Goal: Navigation & Orientation: Understand site structure

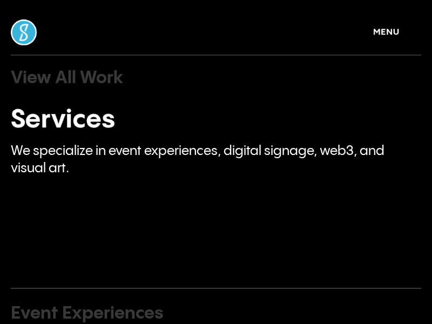
scroll to position [1966, 0]
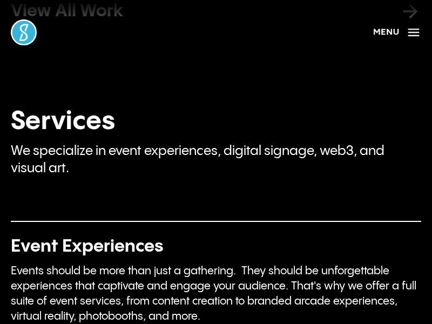
scroll to position [5171, 0]
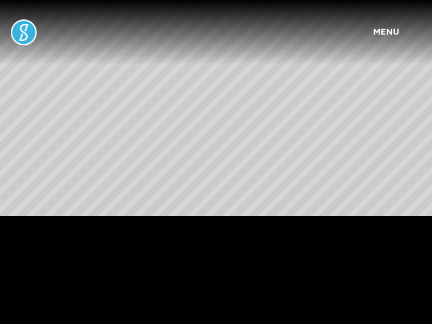
scroll to position [5171, 0]
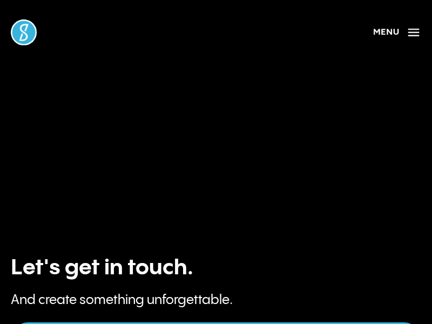
scroll to position [555, 0]
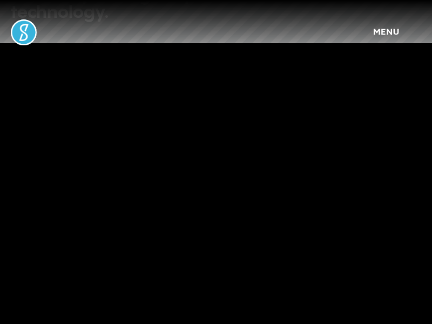
scroll to position [555, 0]
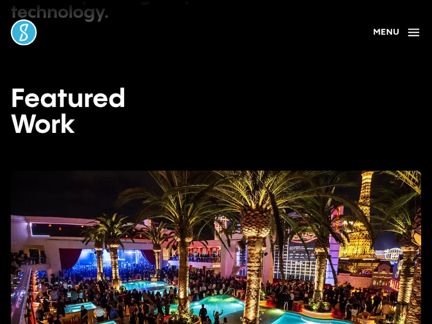
scroll to position [2208, 0]
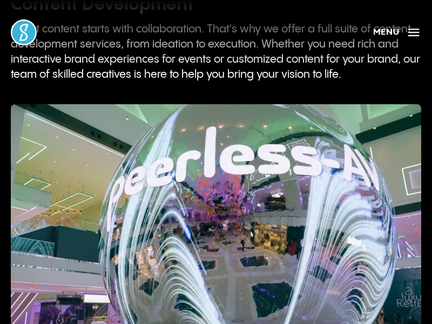
scroll to position [3361, 0]
